Goal: Task Accomplishment & Management: Use online tool/utility

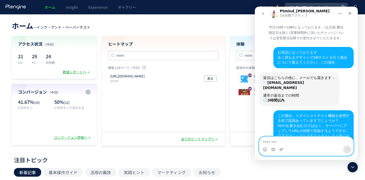
scroll to position [458, 0]
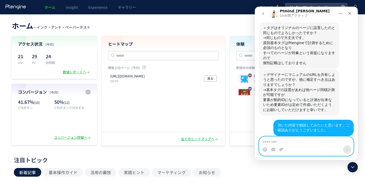
click at [279, 139] on textarea "メッセージ..." at bounding box center [306, 141] width 94 height 9
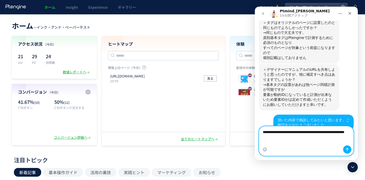
scroll to position [468, 0]
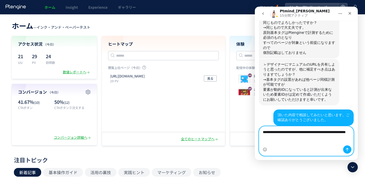
type textarea "**********"
click at [344, 148] on button "メッセージを送信…" at bounding box center [347, 150] width 8 height 8
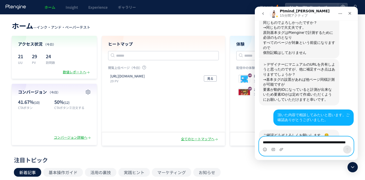
scroll to position [483, 0]
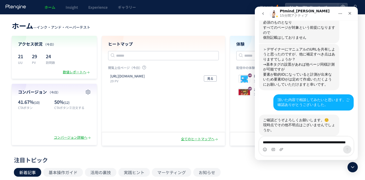
click at [189, 29] on header "ホーム — インク・アンド・ペーパーテスト 現在のプラン： Free Trial アップグレード" at bounding box center [182, 25] width 341 height 11
click at [171, 31] on header "ホーム — インク・アンド・ペーパーテスト 現在のプラン： Free Trial アップグレード" at bounding box center [182, 25] width 341 height 11
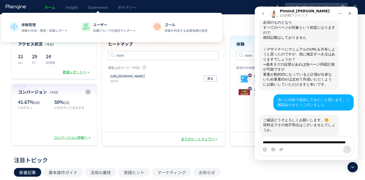
click at [103, 7] on span "Experience" at bounding box center [97, 7] width 19 height 5
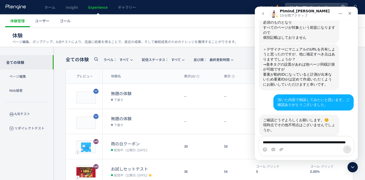
click at [126, 166] on dt "お試しセットテスト" at bounding box center [145, 169] width 69 height 6
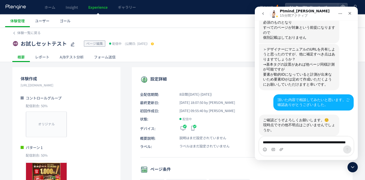
click at [349, 13] on icon "クローズ" at bounding box center [349, 13] width 3 height 3
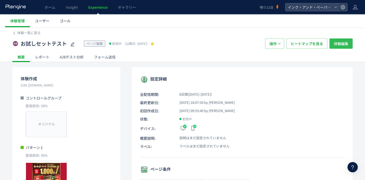
click at [344, 41] on span "体験編集" at bounding box center [340, 44] width 14 height 10
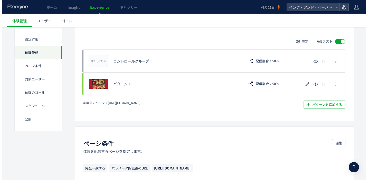
scroll to position [129, 0]
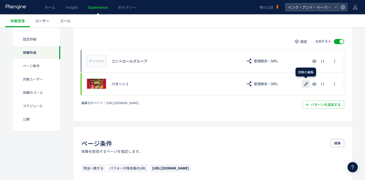
click at [303, 84] on icon "button" at bounding box center [306, 84] width 6 height 6
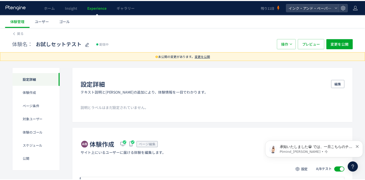
scroll to position [516, 0]
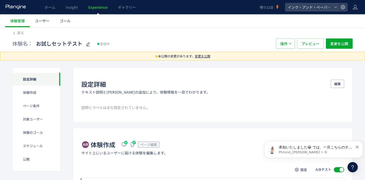
click at [203, 55] on span "変更を公開" at bounding box center [202, 56] width 15 height 4
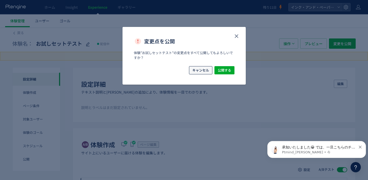
click at [208, 72] on span "キャンセル" at bounding box center [201, 70] width 17 height 8
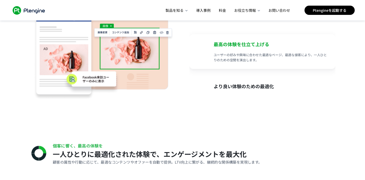
scroll to position [0, 17]
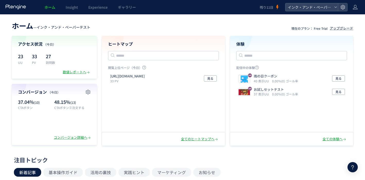
click at [345, 7] on div at bounding box center [342, 7] width 9 height 8
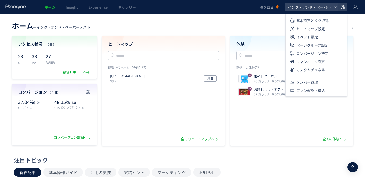
click at [93, 5] on span "Experience" at bounding box center [97, 7] width 19 height 5
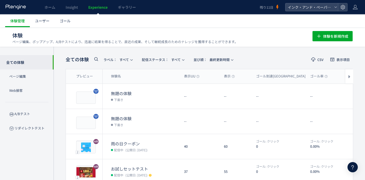
click at [342, 9] on use at bounding box center [342, 7] width 4 height 4
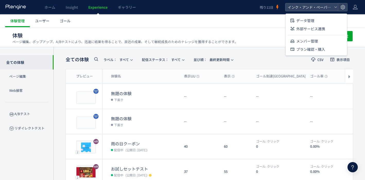
click at [323, 27] on span "外部サービス連携" at bounding box center [310, 29] width 29 height 8
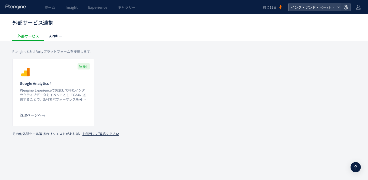
click at [38, 115] on div "管理ページへ" at bounding box center [33, 115] width 27 height 5
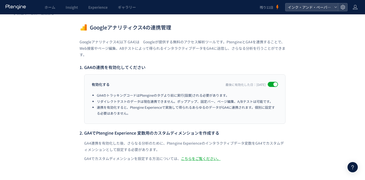
scroll to position [6, 0]
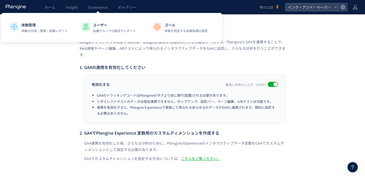
click at [97, 7] on span "Experience" at bounding box center [97, 7] width 19 height 5
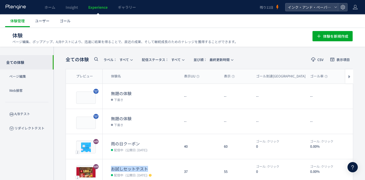
drag, startPoint x: 152, startPoint y: 168, endPoint x: 113, endPoint y: 169, distance: 39.1
click at [113, 169] on dt "お試しセットテスト" at bounding box center [145, 169] width 69 height 6
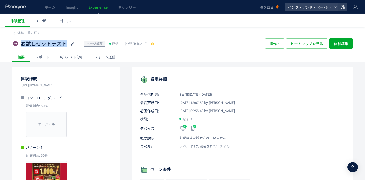
drag, startPoint x: 67, startPoint y: 44, endPoint x: 20, endPoint y: 46, distance: 47.1
click at [20, 46] on div "お試しセットテスト ページ編集 配信中 (公開日: [DATE]）" at bounding box center [135, 44] width 247 height 10
copy span "お試しセットテスト"
click at [99, 7] on span "Experience" at bounding box center [97, 7] width 19 height 5
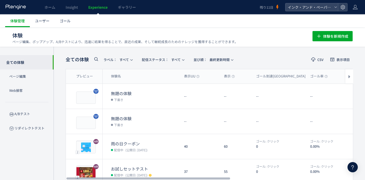
scroll to position [23, 0]
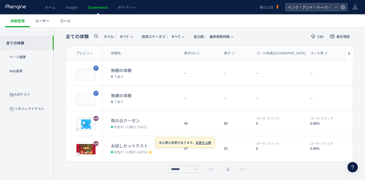
click at [151, 152] on use at bounding box center [150, 152] width 3 height 3
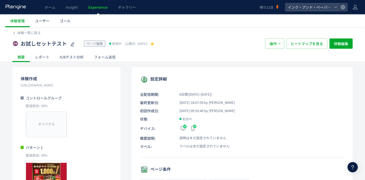
click at [30, 32] on span "体験一覧に戻る" at bounding box center [28, 32] width 23 height 5
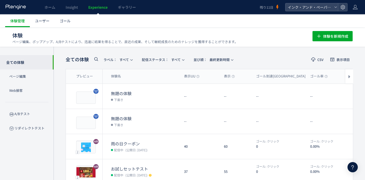
click at [341, 122] on use "button" at bounding box center [343, 122] width 4 height 1
click at [310, 144] on ul "配信 名前の変更 ヒートマップを見る 複製 削除" at bounding box center [312, 120] width 43 height 51
click at [310, 141] on li "削除" at bounding box center [312, 139] width 43 height 9
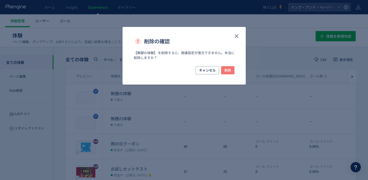
click at [228, 69] on span "削除" at bounding box center [228, 70] width 7 height 8
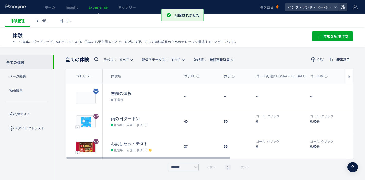
scroll to position [0, 0]
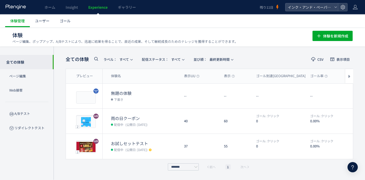
click at [30, 89] on p "Web接客" at bounding box center [26, 91] width 53 height 14
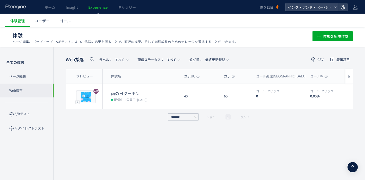
click at [34, 116] on p "A/Bテスト" at bounding box center [26, 114] width 53 height 14
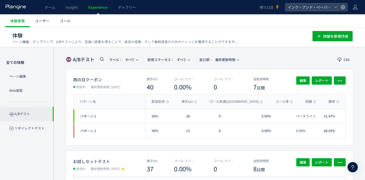
click at [27, 92] on p "Web接客" at bounding box center [26, 91] width 53 height 14
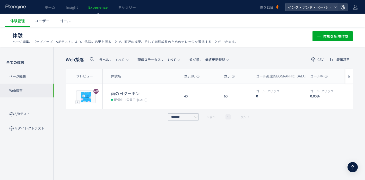
click at [17, 117] on p "A/Bテスト" at bounding box center [26, 114] width 53 height 14
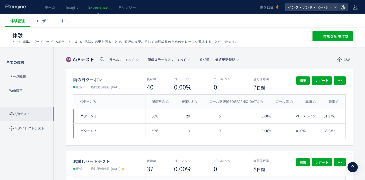
click at [39, 19] on span "ユーザー" at bounding box center [42, 20] width 14 height 5
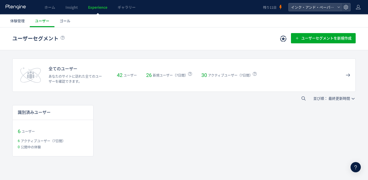
click at [65, 22] on span "ゴール" at bounding box center [65, 20] width 11 height 5
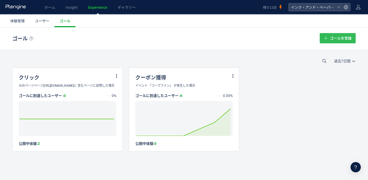
click at [330, 39] on span "ゴールを登録" at bounding box center [341, 38] width 22 height 10
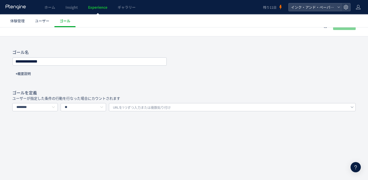
scroll to position [31, 0]
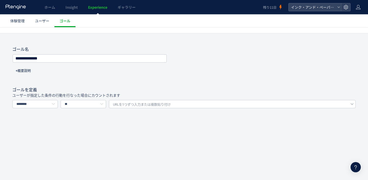
click at [81, 57] on input "**********" at bounding box center [90, 58] width 154 height 7
type input "*"
type input "****"
click at [50, 103] on input "********" at bounding box center [35, 104] width 46 height 8
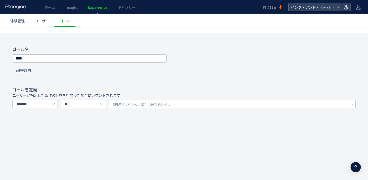
click at [54, 7] on span "ホーム" at bounding box center [49, 7] width 11 height 5
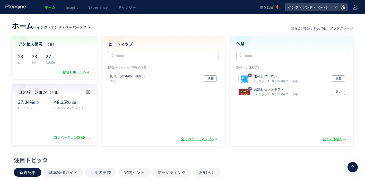
click at [91, 8] on span "Experience" at bounding box center [97, 7] width 19 height 5
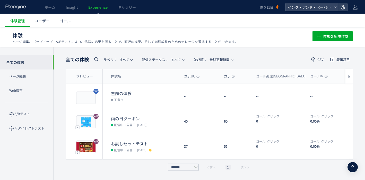
click at [60, 19] on span "ゴール" at bounding box center [65, 20] width 11 height 5
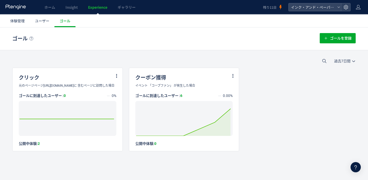
click at [45, 6] on span "ホーム" at bounding box center [49, 7] width 11 height 5
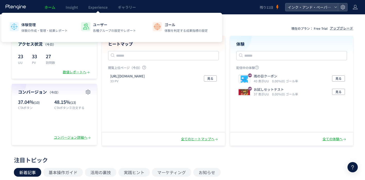
click at [102, 7] on span "Experience" at bounding box center [97, 7] width 19 height 5
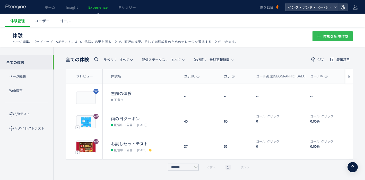
click at [329, 37] on span "体験を新規作成" at bounding box center [335, 36] width 25 height 10
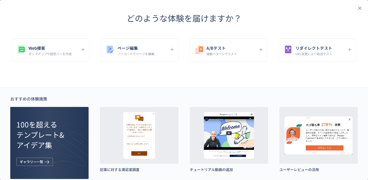
drag, startPoint x: 41, startPoint y: 19, endPoint x: 89, endPoint y: 4, distance: 50.6
click at [42, 19] on div "どのような体験を届けますか？" at bounding box center [184, 18] width 368 height 12
click at [359, 8] on icon "close" at bounding box center [360, 8] width 6 height 6
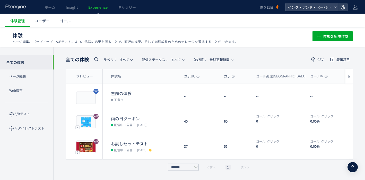
click at [48, 8] on span "ホーム" at bounding box center [49, 7] width 11 height 5
